Goal: Information Seeking & Learning: Check status

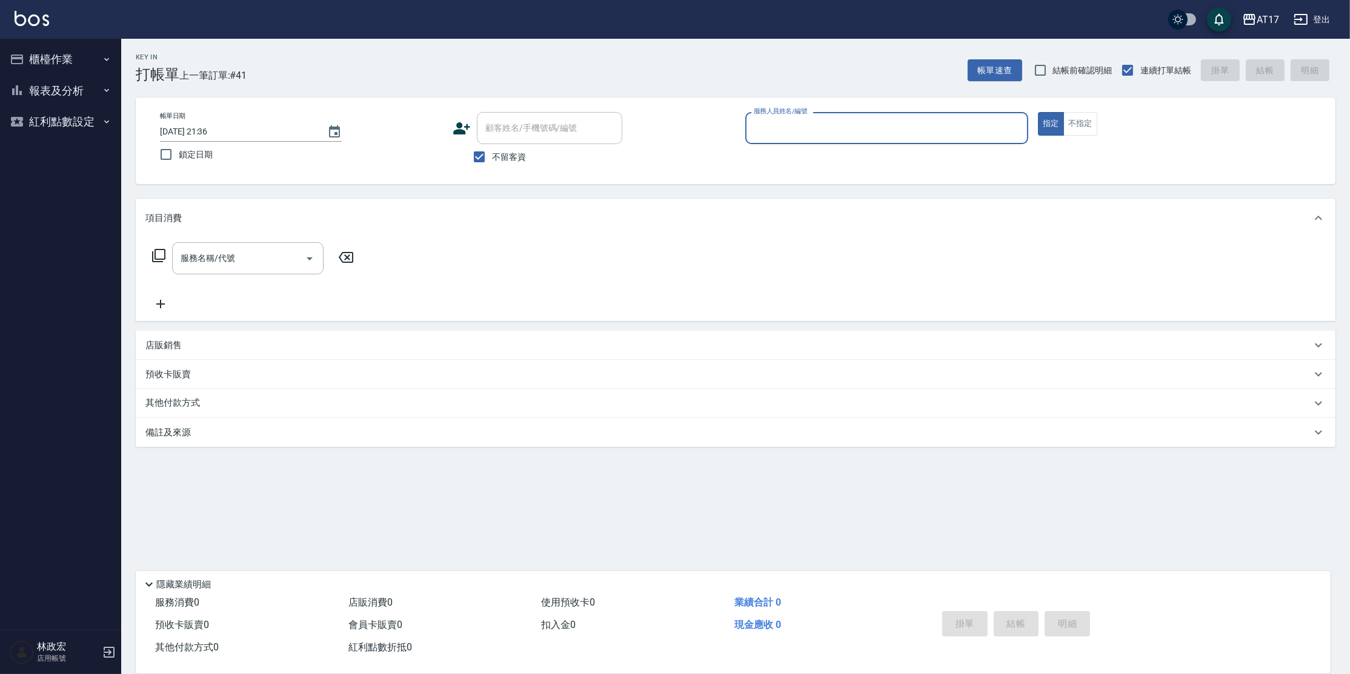
click at [85, 88] on button "報表及分析" at bounding box center [60, 91] width 111 height 32
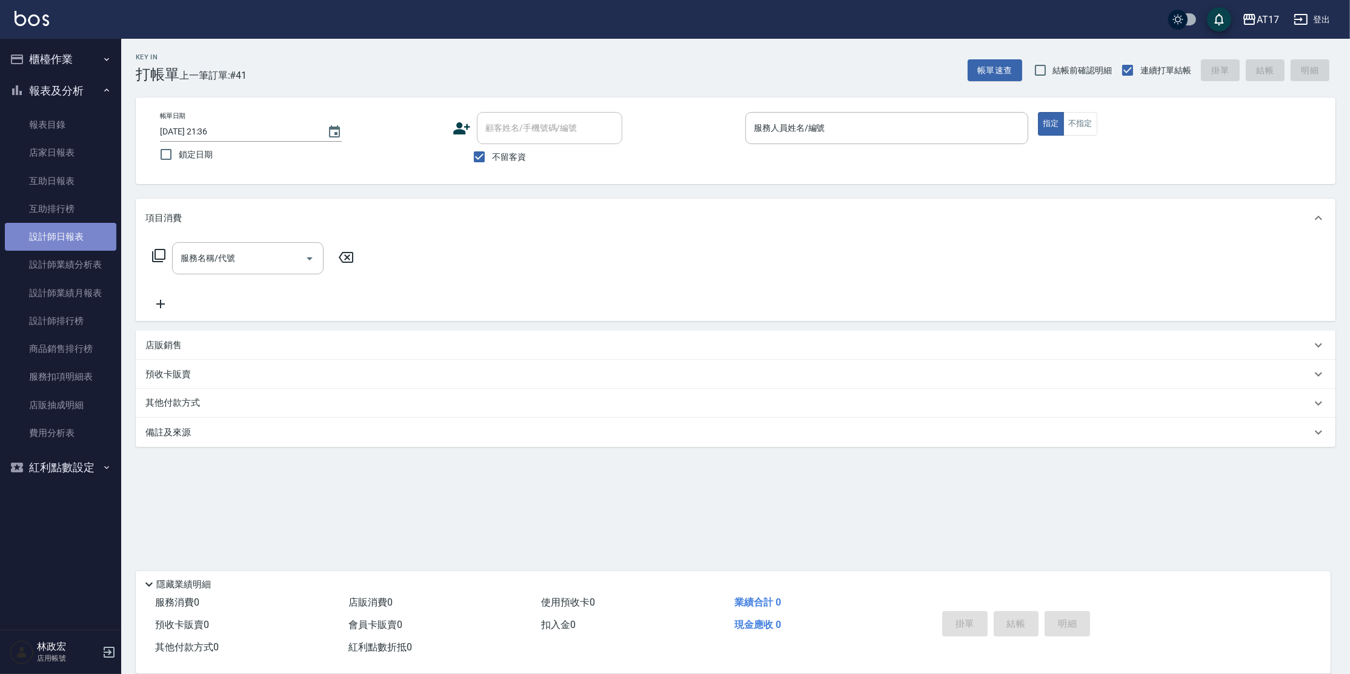
click at [85, 236] on link "設計師日報表" at bounding box center [60, 237] width 111 height 28
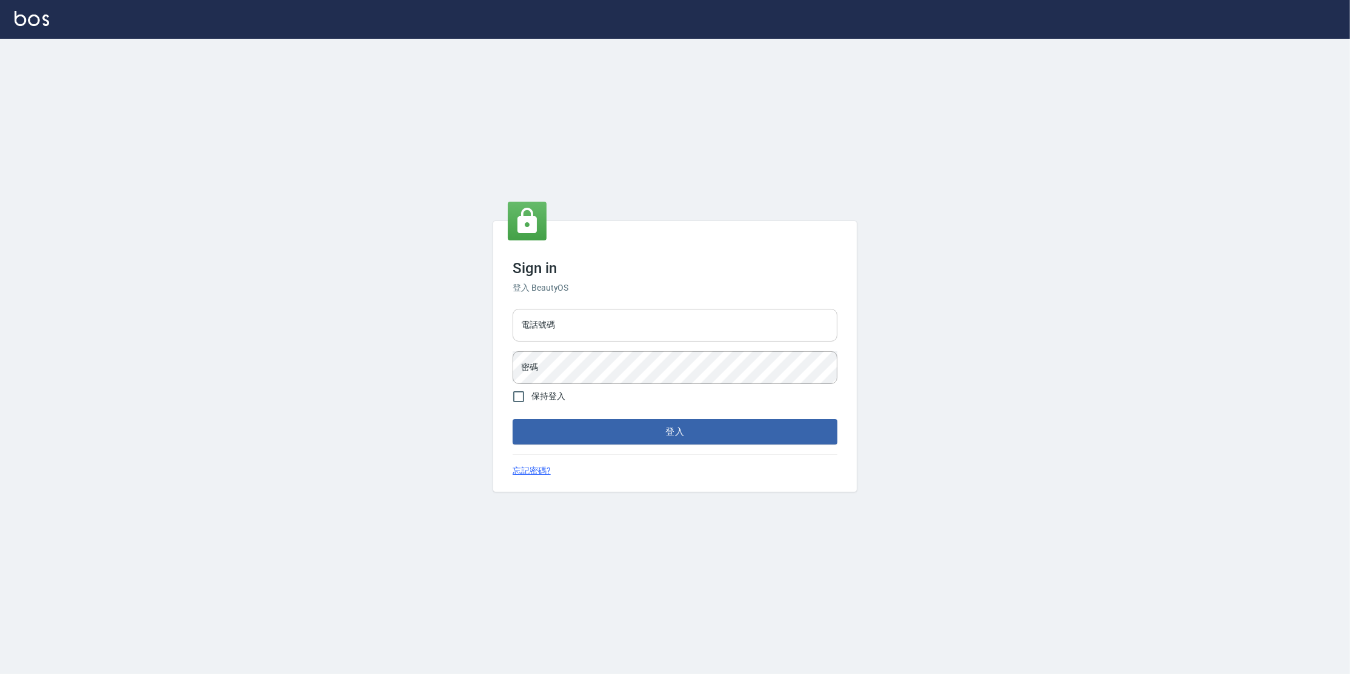
click at [559, 326] on input "電話號碼" at bounding box center [675, 325] width 325 height 33
type input "0977380821"
drag, startPoint x: 522, startPoint y: 326, endPoint x: 571, endPoint y: 329, distance: 49.2
click at [571, 329] on input "0977380821" at bounding box center [675, 325] width 325 height 33
click at [513, 419] on button "登入" at bounding box center [675, 431] width 325 height 25
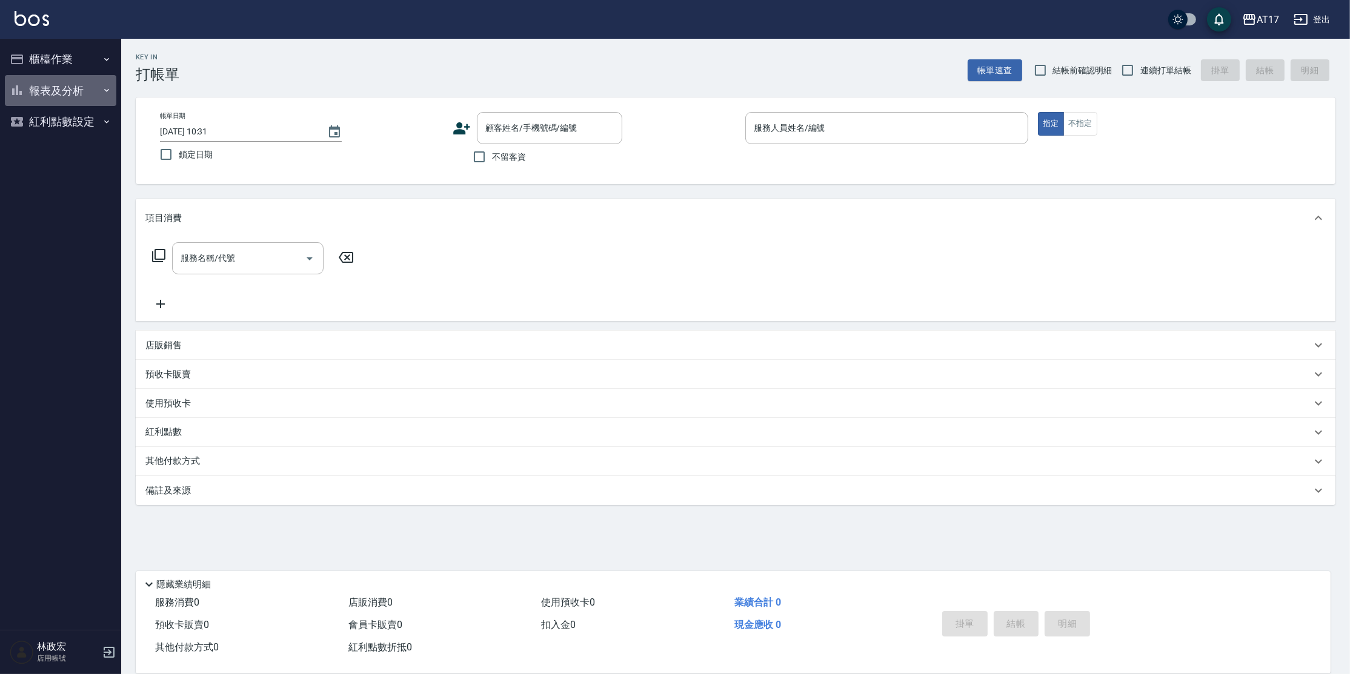
click at [101, 84] on button "報表及分析" at bounding box center [60, 91] width 111 height 32
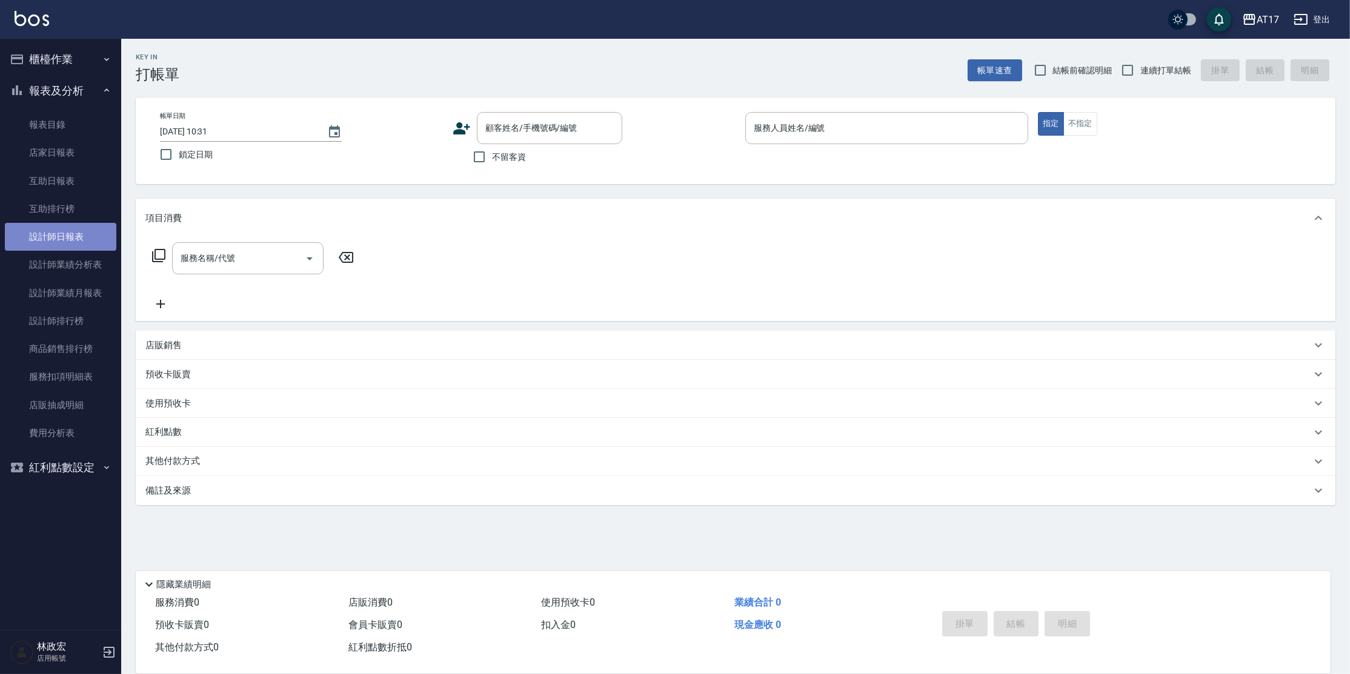
click at [73, 236] on link "設計師日報表" at bounding box center [60, 237] width 111 height 28
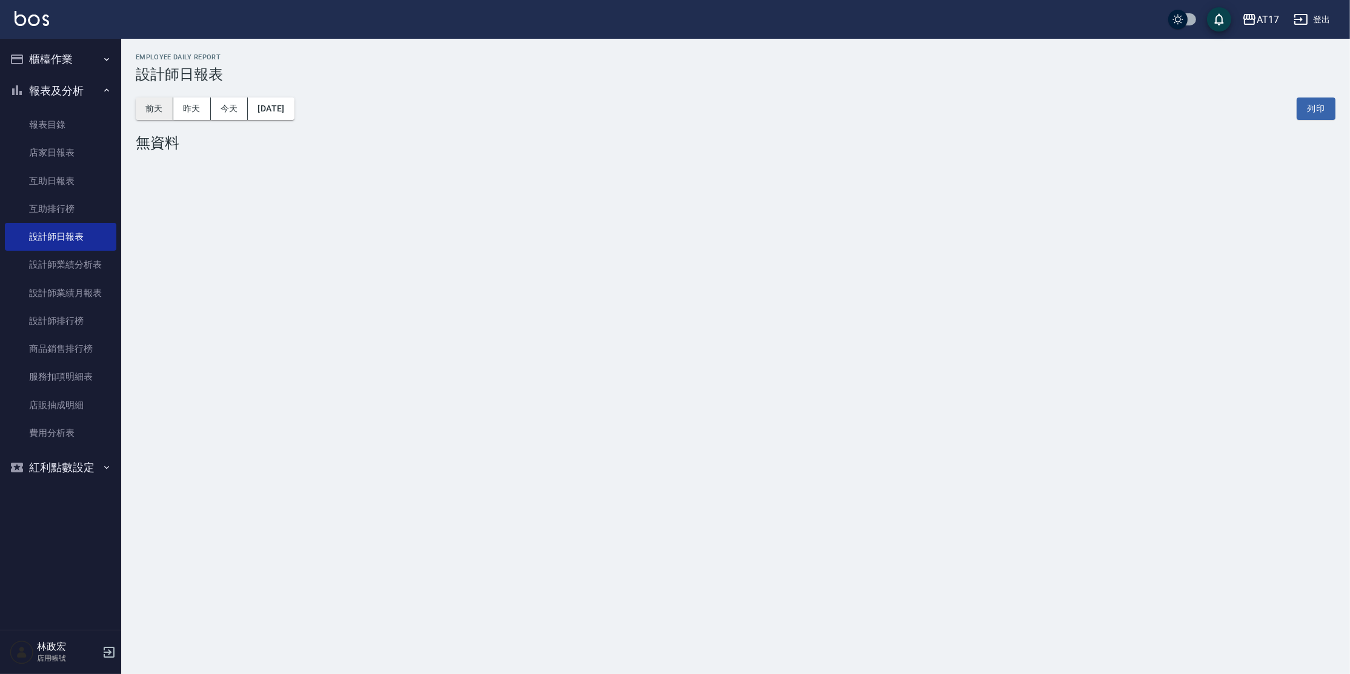
click at [162, 104] on button "前天" at bounding box center [155, 109] width 38 height 22
